Goal: Information Seeking & Learning: Learn about a topic

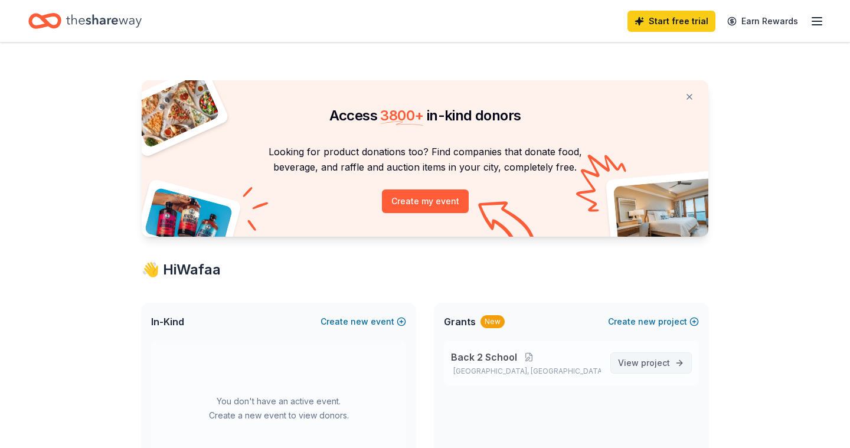
click at [652, 365] on span "project" at bounding box center [655, 363] width 29 height 10
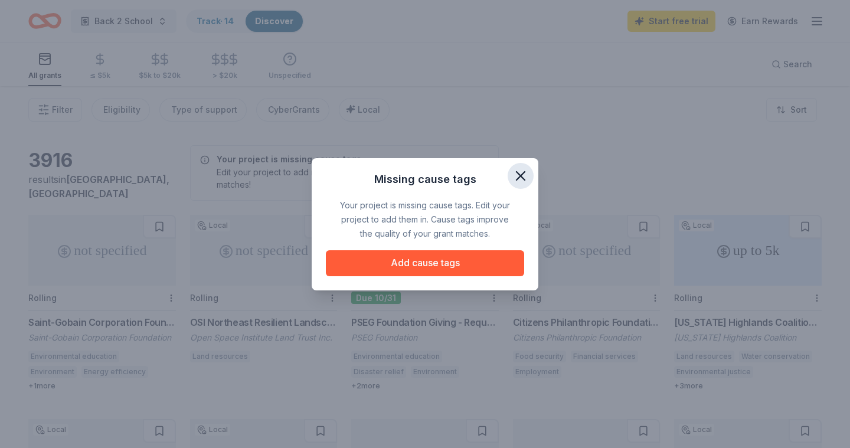
click at [519, 173] on icon "button" at bounding box center [520, 176] width 8 height 8
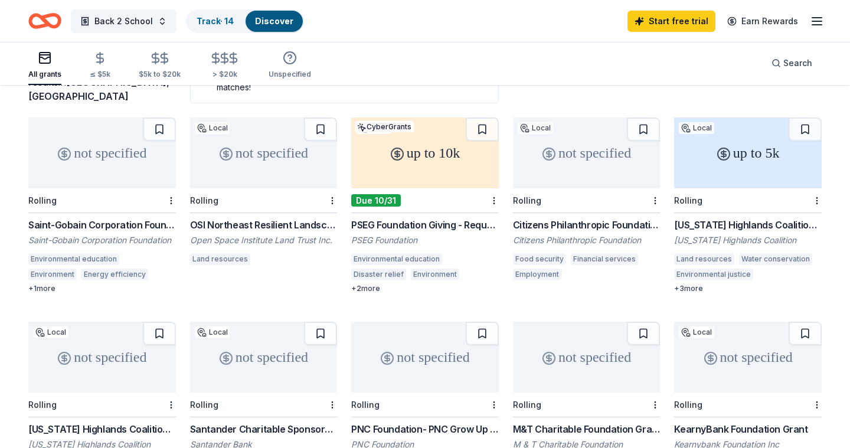
scroll to position [94, 0]
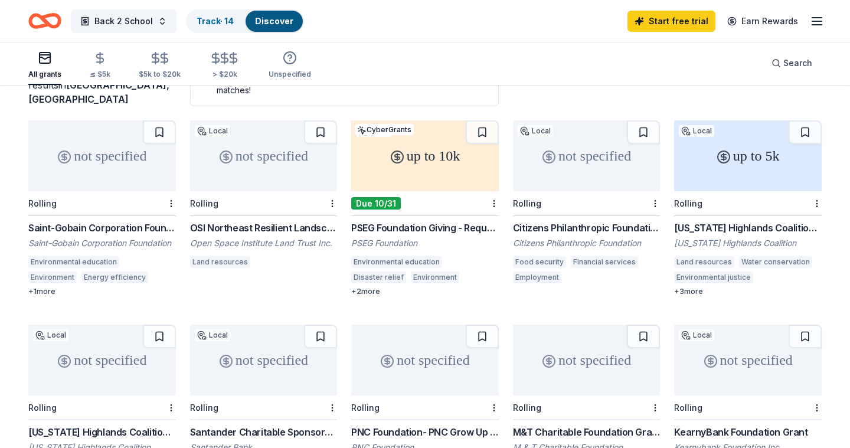
click at [573, 178] on div "not specified" at bounding box center [587, 155] width 148 height 71
click at [569, 103] on div "3916 results in Wayne, NJ Your project is missing cause tags Edit your project …" at bounding box center [424, 78] width 793 height 55
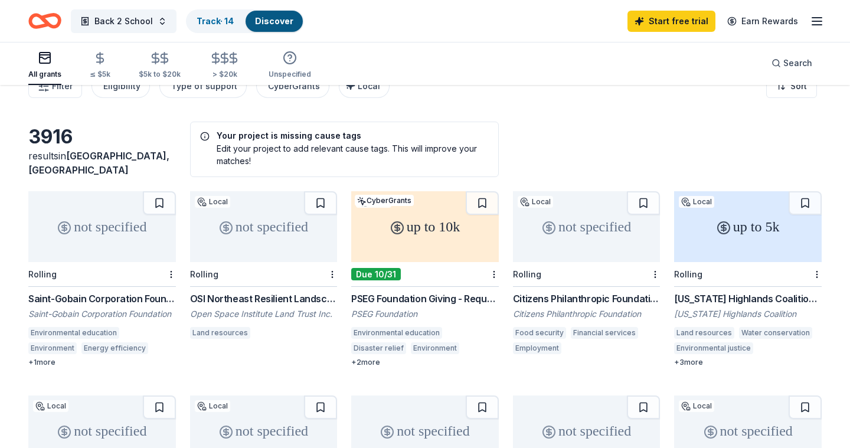
scroll to position [0, 0]
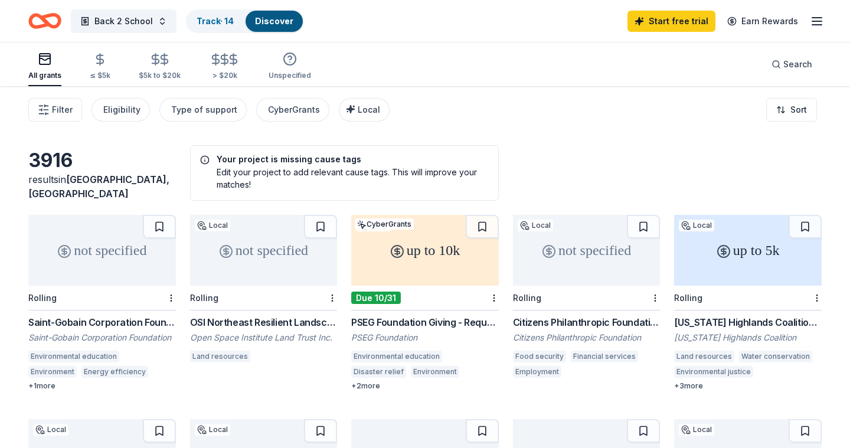
click at [589, 166] on div "3916 results in Wayne, NJ Your project is missing cause tags Edit your project …" at bounding box center [424, 172] width 793 height 55
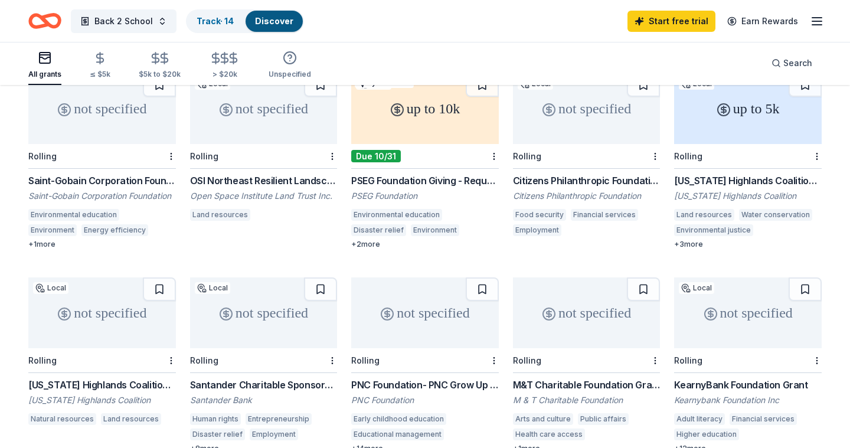
scroll to position [118, 0]
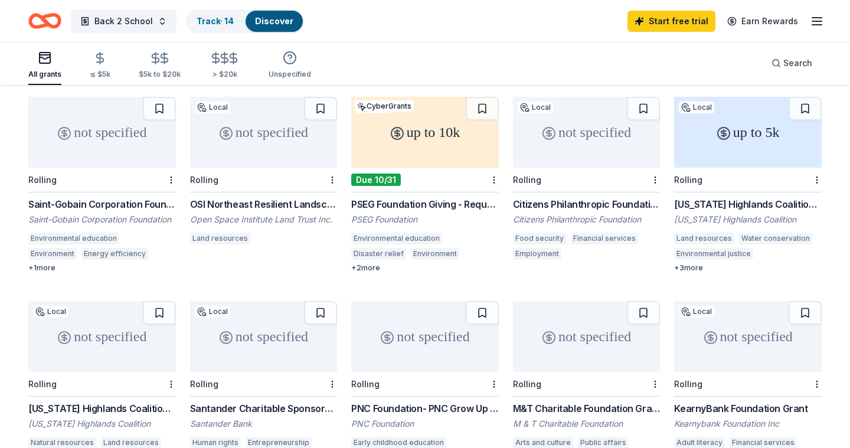
click at [522, 58] on div "All grants ≤ $5k $5k to $20k > $20k Unspecified Search" at bounding box center [424, 63] width 793 height 44
click at [561, 154] on div "not specified" at bounding box center [587, 132] width 148 height 71
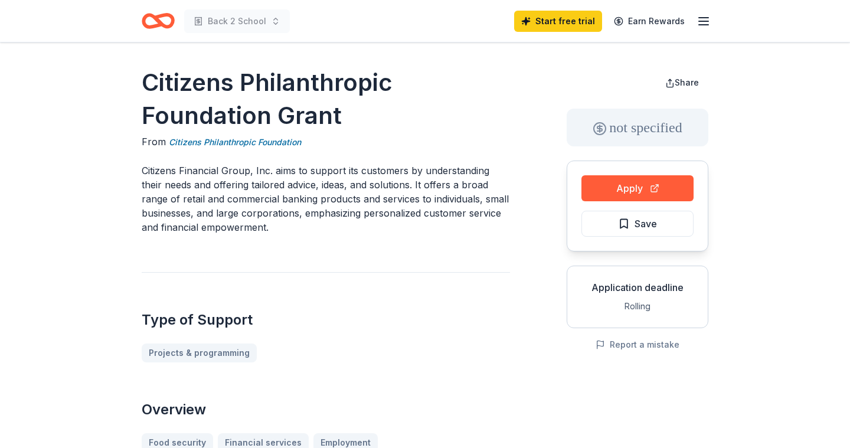
click at [416, 234] on p "Citizens Financial Group, Inc. aims to support its customers by understanding t…" at bounding box center [326, 198] width 368 height 71
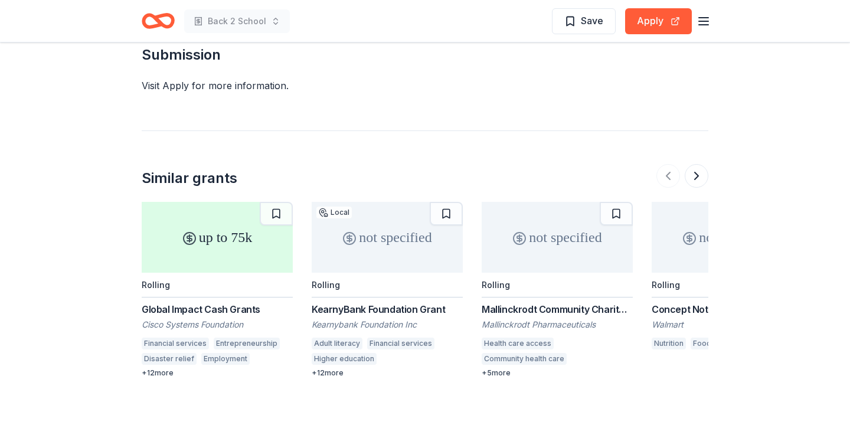
scroll to position [1487, 0]
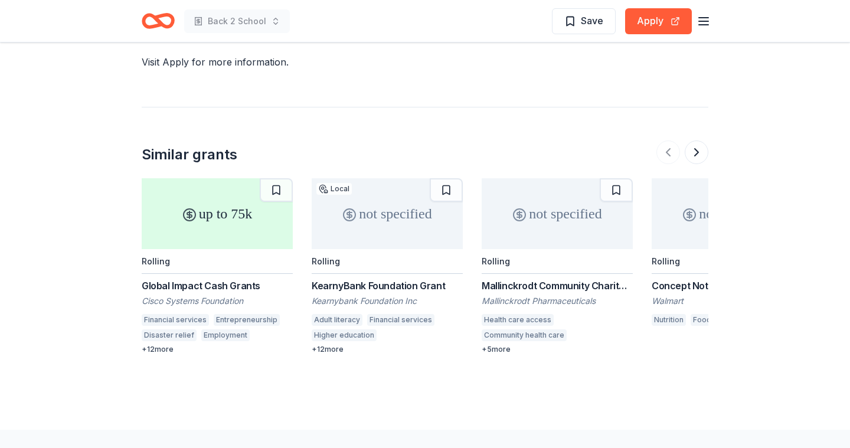
drag, startPoint x: 481, startPoint y: 272, endPoint x: 624, endPoint y: 269, distance: 143.4
click at [625, 269] on div "up to 75k Rolling Global Impact Cash Grants Cisco Systems Foundation Financial …" at bounding box center [425, 266] width 567 height 176
click at [551, 205] on div "not specified" at bounding box center [557, 213] width 151 height 71
click at [695, 140] on button at bounding box center [697, 152] width 24 height 24
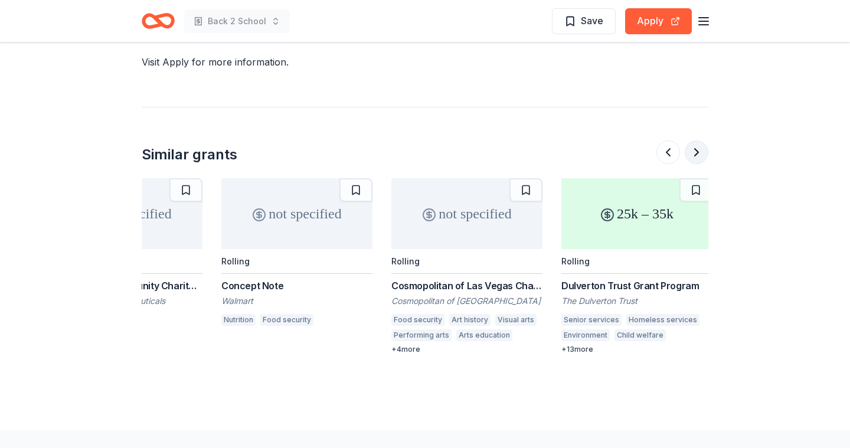
scroll to position [0, 510]
